Goal: Information Seeking & Learning: Find specific fact

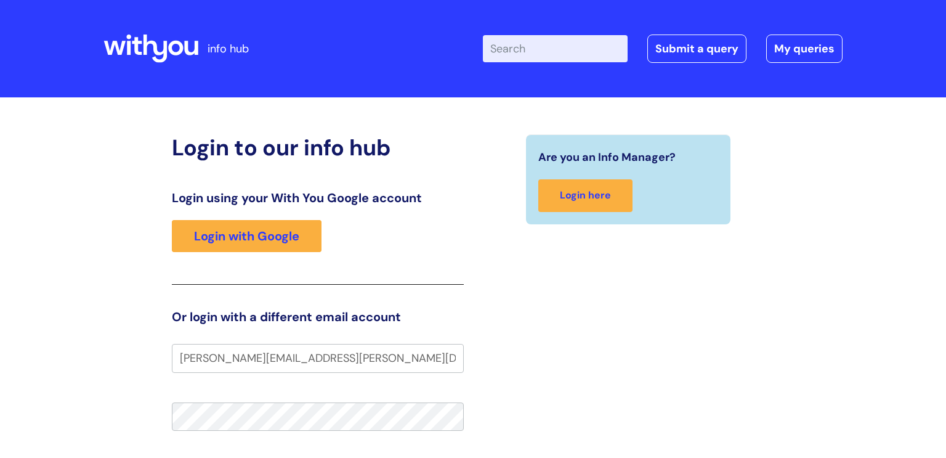
type input "terry.woolner@wearewithyou.org.uk"
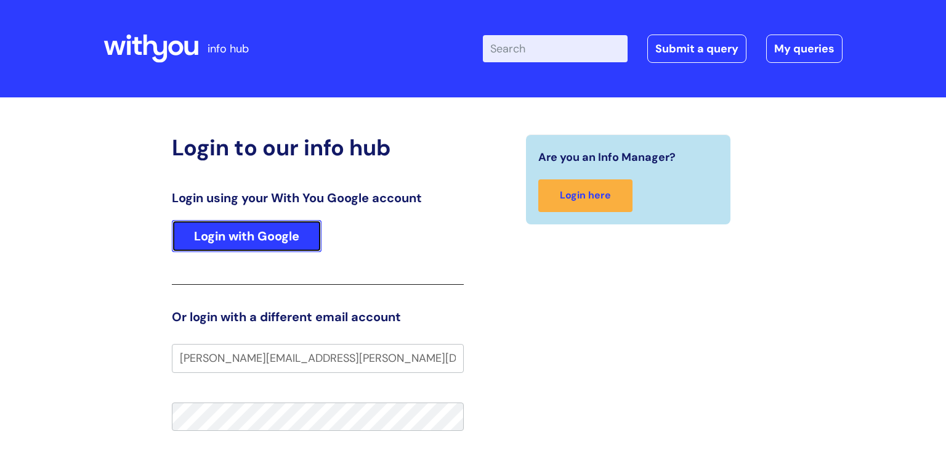
click at [273, 246] on link "Login with Google" at bounding box center [247, 236] width 150 height 32
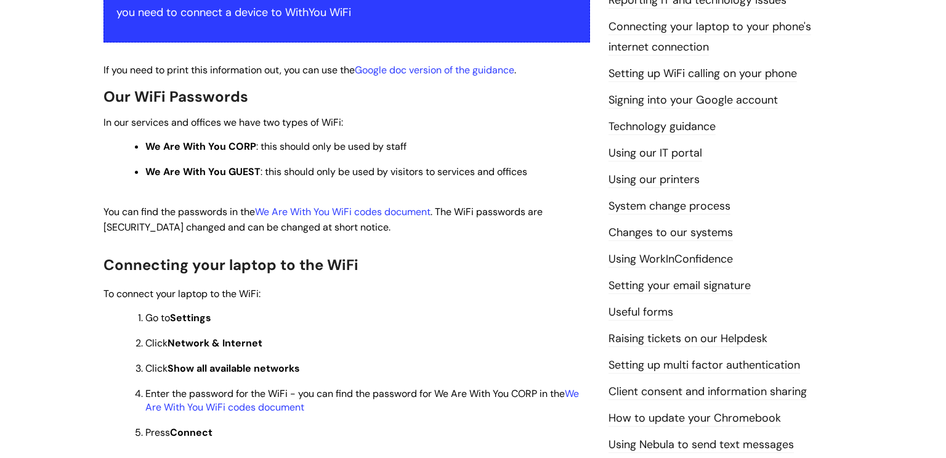
scroll to position [272, 0]
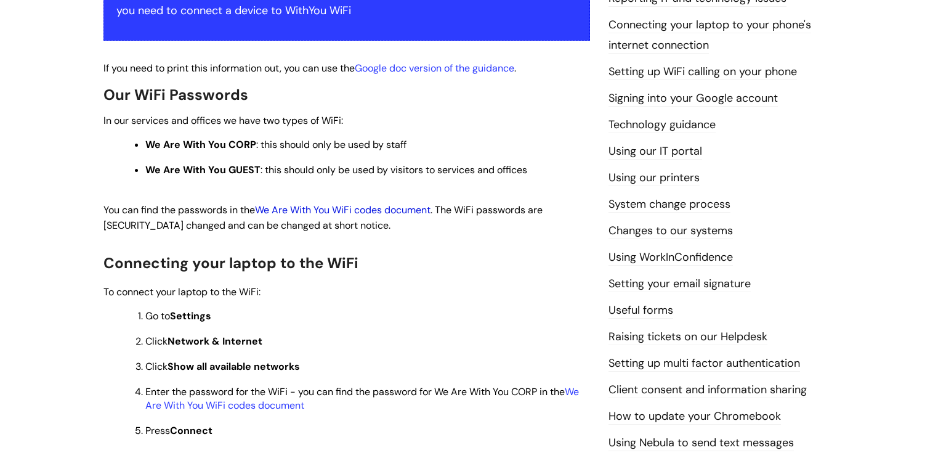
click at [317, 211] on link "We Are With You WiFi codes document" at bounding box center [343, 209] width 176 height 13
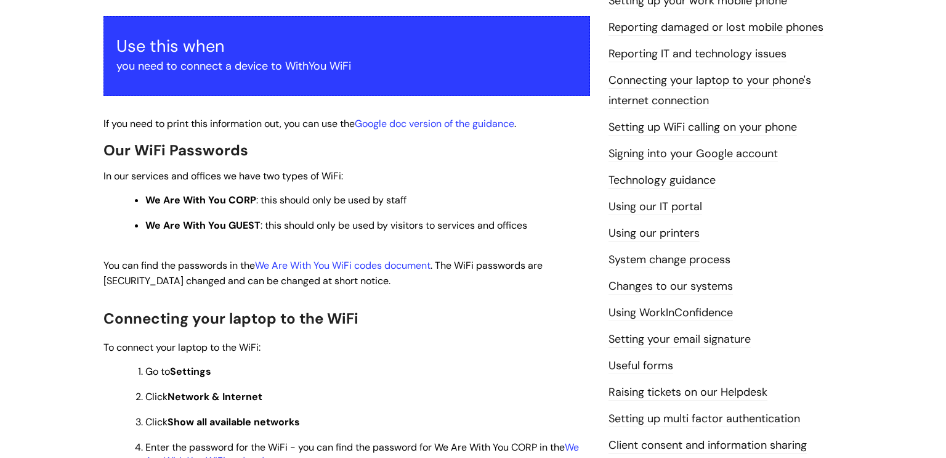
scroll to position [217, 0]
click at [395, 264] on link "We Are With You WiFi codes document" at bounding box center [343, 265] width 176 height 13
